Goal: Task Accomplishment & Management: Use online tool/utility

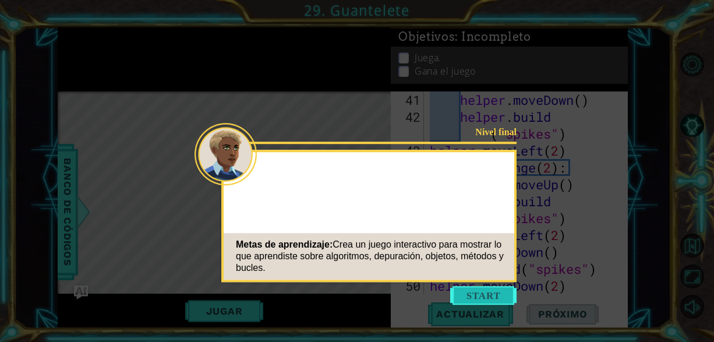
click at [473, 297] on button "Start" at bounding box center [483, 295] width 66 height 19
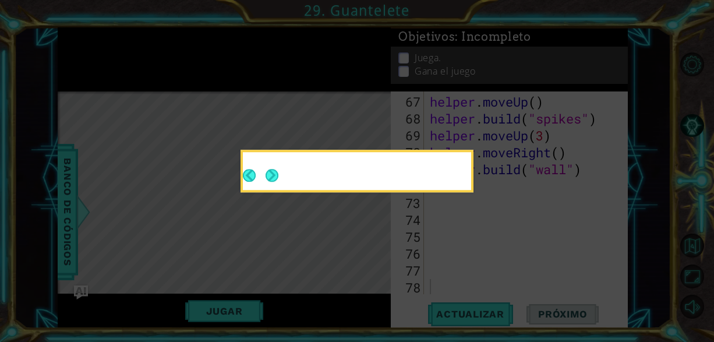
scroll to position [1233, 0]
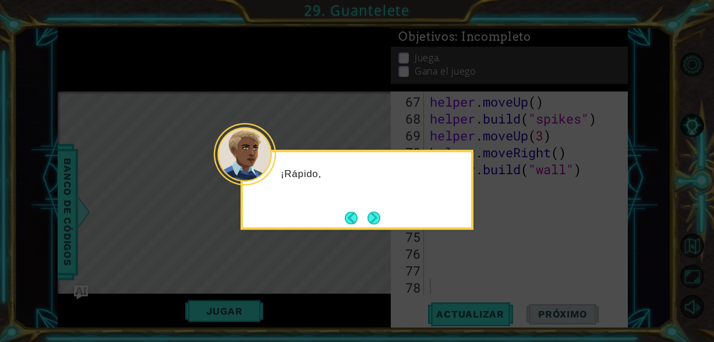
click at [473, 297] on icon at bounding box center [357, 171] width 714 height 342
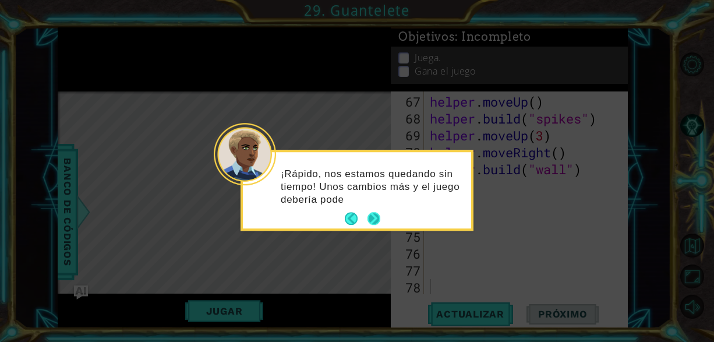
click at [374, 216] on button "Next" at bounding box center [374, 218] width 13 height 13
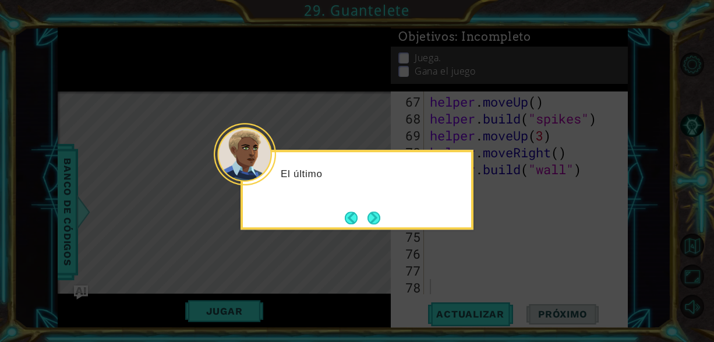
click at [378, 213] on button "Next" at bounding box center [374, 217] width 13 height 13
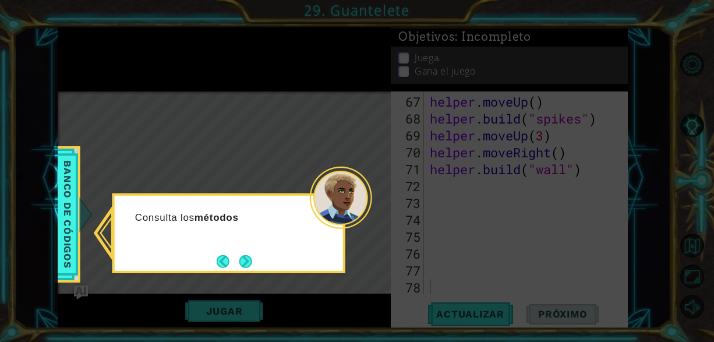
click at [244, 261] on button "Next" at bounding box center [245, 261] width 13 height 13
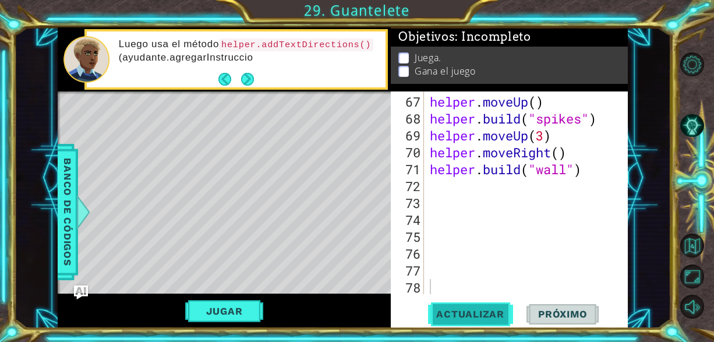
click at [474, 309] on span "Actualizar" at bounding box center [470, 314] width 91 height 12
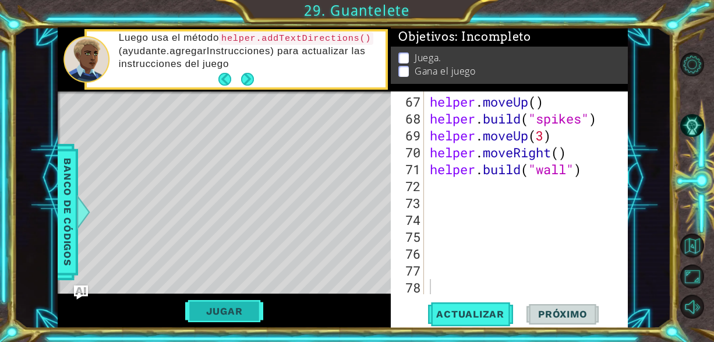
click at [237, 316] on button "Jugar" at bounding box center [224, 311] width 79 height 22
